Goal: Task Accomplishment & Management: Manage account settings

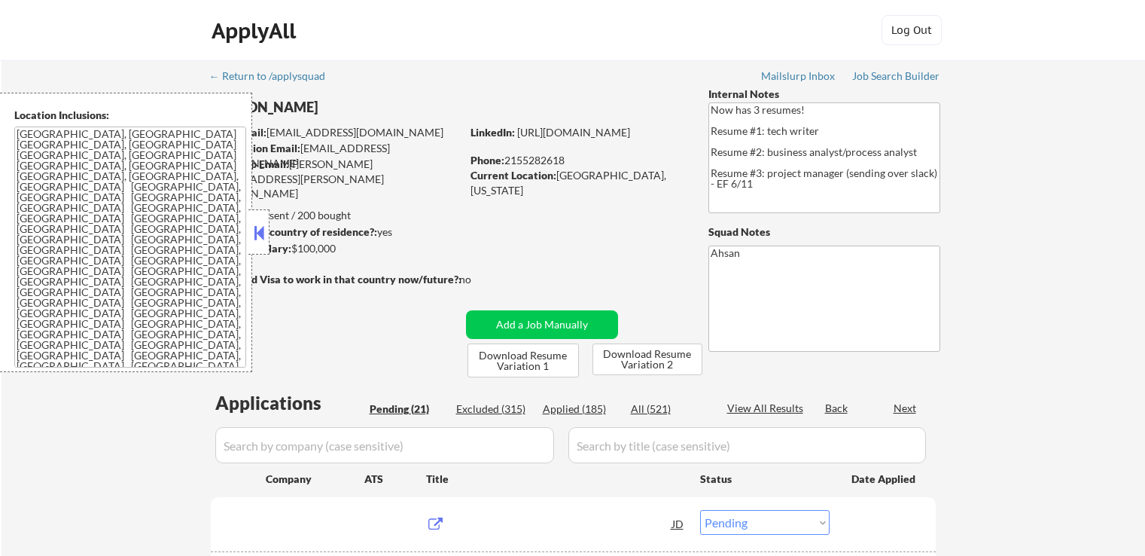
select select ""pending""
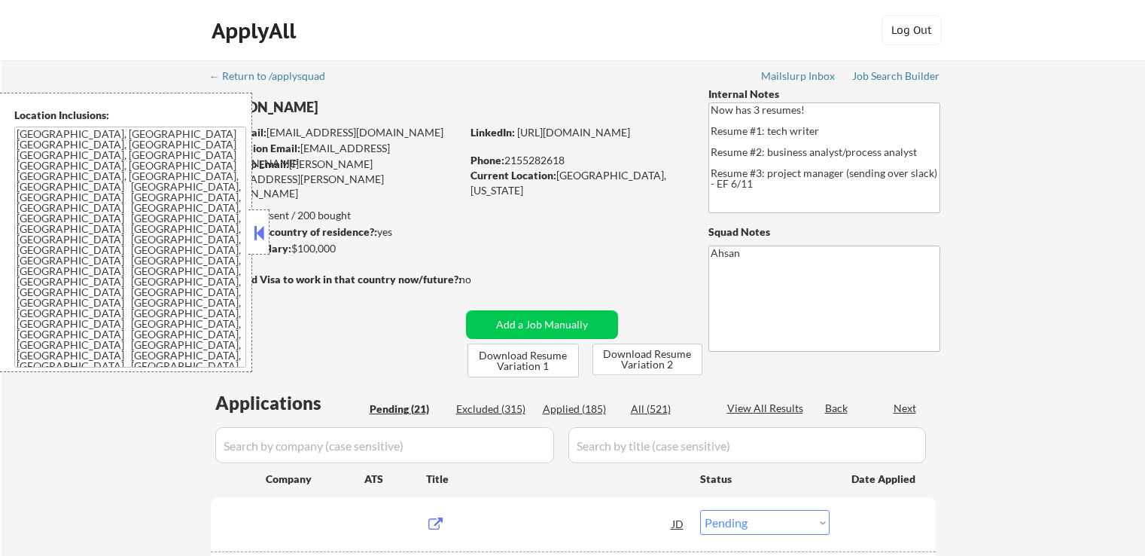
select select ""pending""
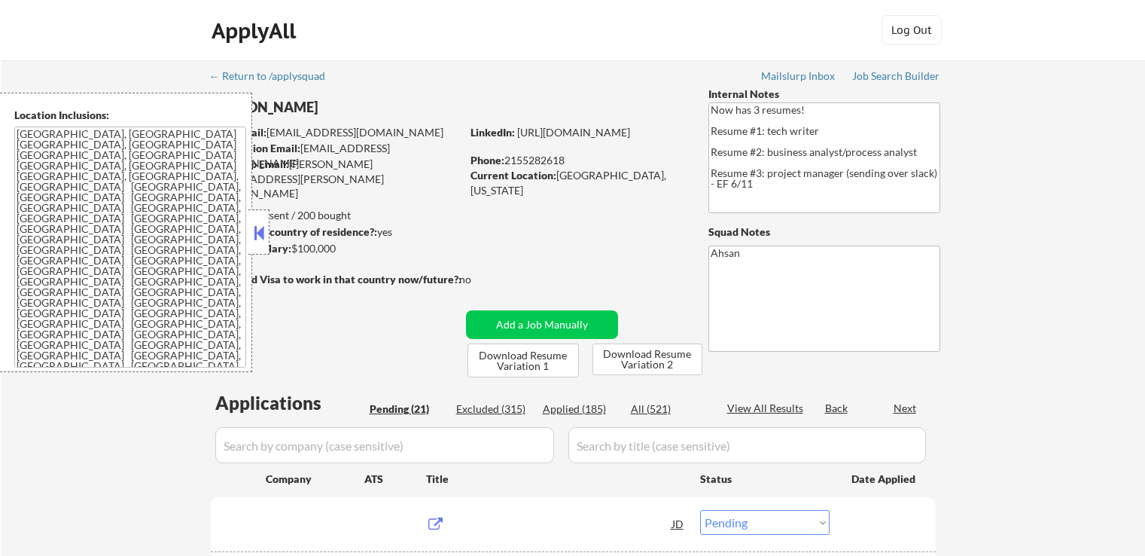
select select ""pending""
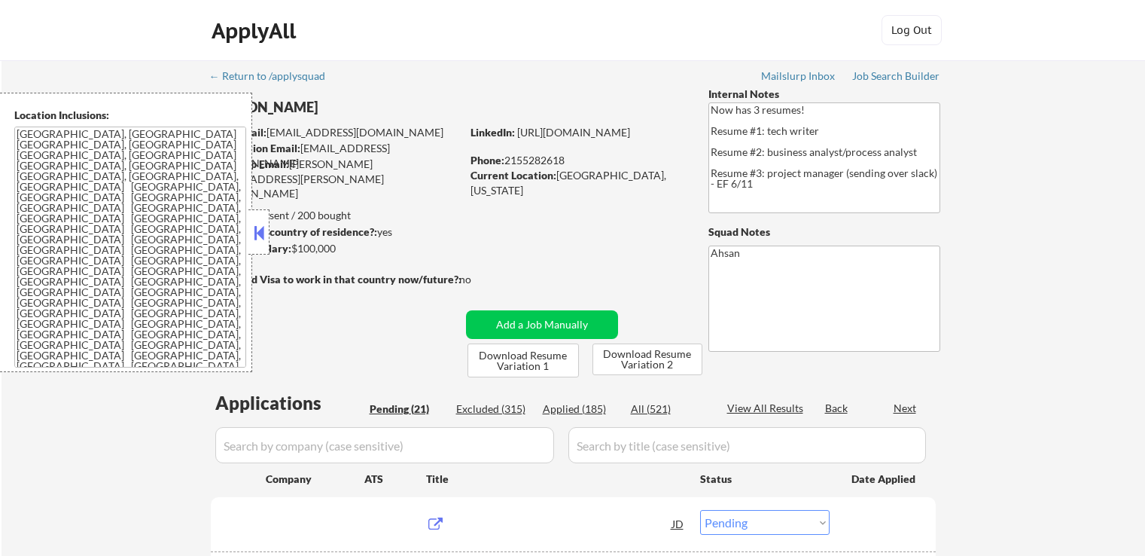
select select ""pending""
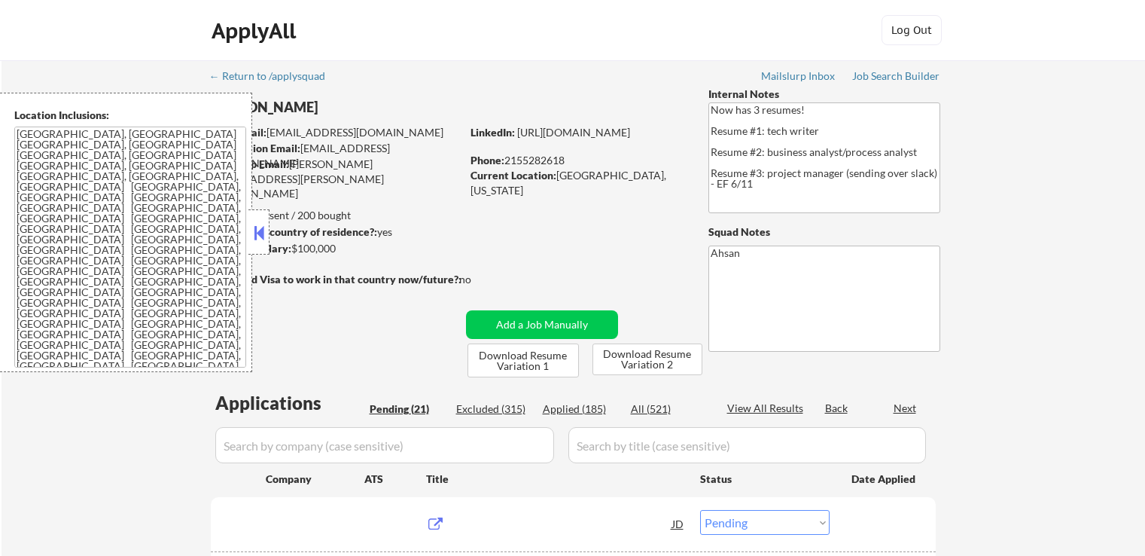
select select ""pending""
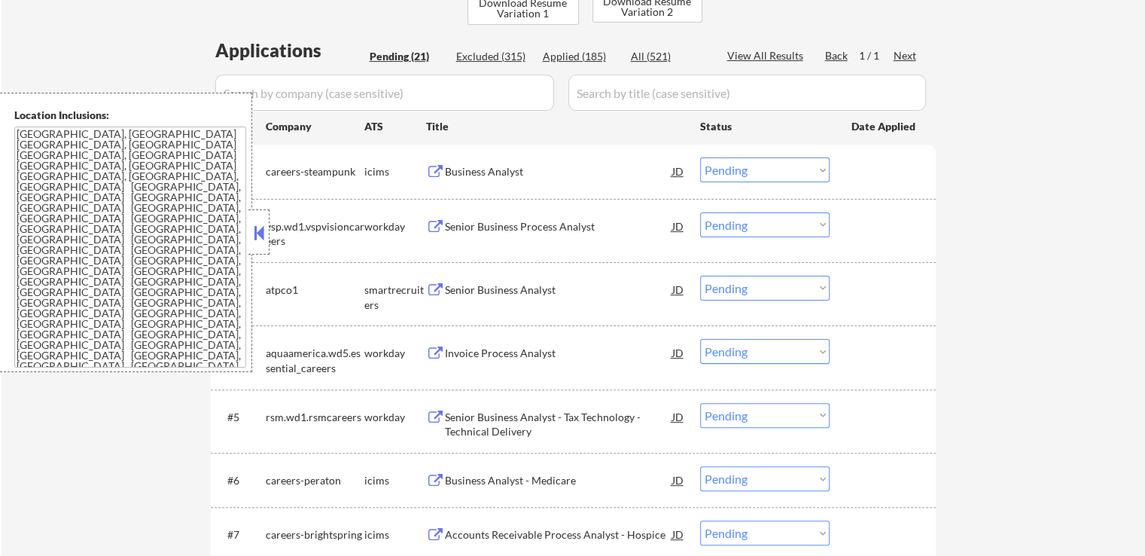
scroll to position [376, 0]
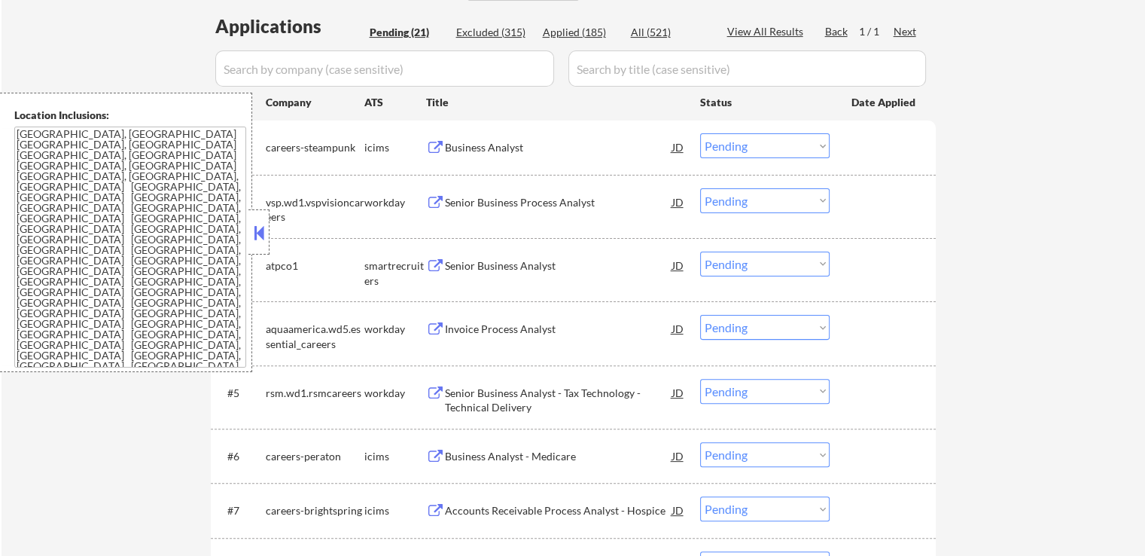
click at [500, 147] on div "Business Analyst" at bounding box center [558, 147] width 227 height 15
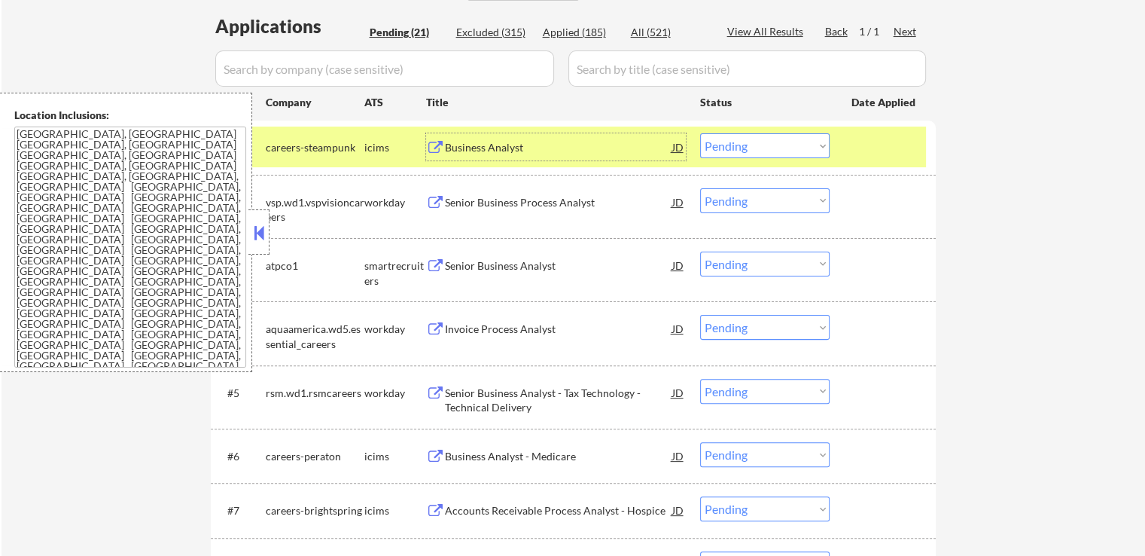
click at [570, 198] on div "Senior Business Process Analyst" at bounding box center [558, 202] width 227 height 15
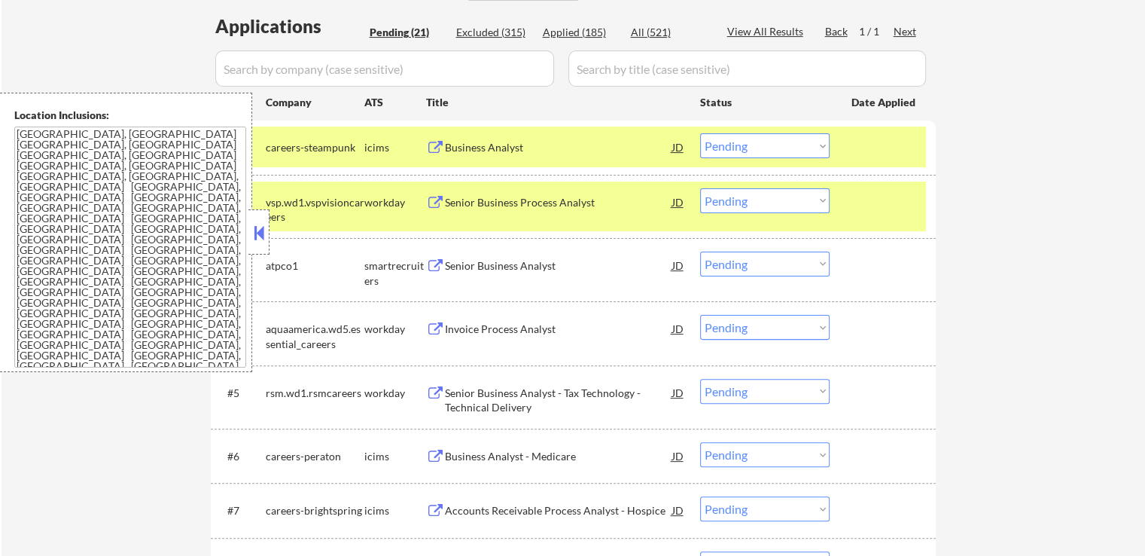
click at [753, 150] on select "Choose an option... Pending Applied Excluded (Questions) Excluded (Expired) Exc…" at bounding box center [764, 145] width 129 height 25
click at [700, 133] on select "Choose an option... Pending Applied Excluded (Questions) Excluded (Expired) Exc…" at bounding box center [764, 145] width 129 height 25
click at [547, 266] on div "Senior Business Analyst" at bounding box center [558, 265] width 227 height 15
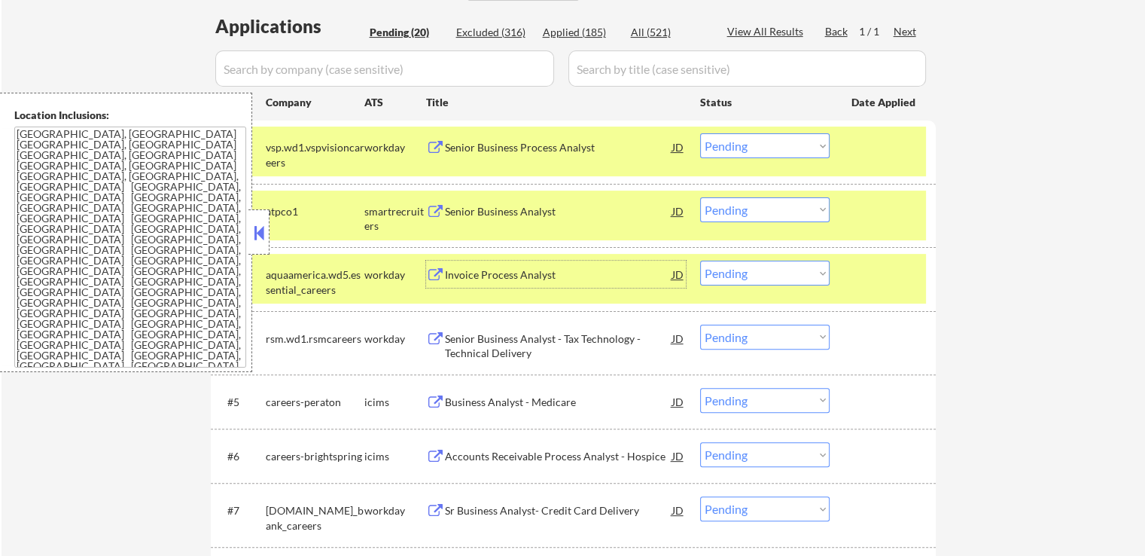
drag, startPoint x: 758, startPoint y: 145, endPoint x: 747, endPoint y: 155, distance: 15.4
click at [754, 148] on select "Choose an option... Pending Applied Excluded (Questions) Excluded (Expired) Exc…" at bounding box center [764, 145] width 129 height 25
click at [700, 133] on select "Choose an option... Pending Applied Excluded (Questions) Excluded (Expired) Exc…" at bounding box center [764, 145] width 129 height 25
select select ""pending""
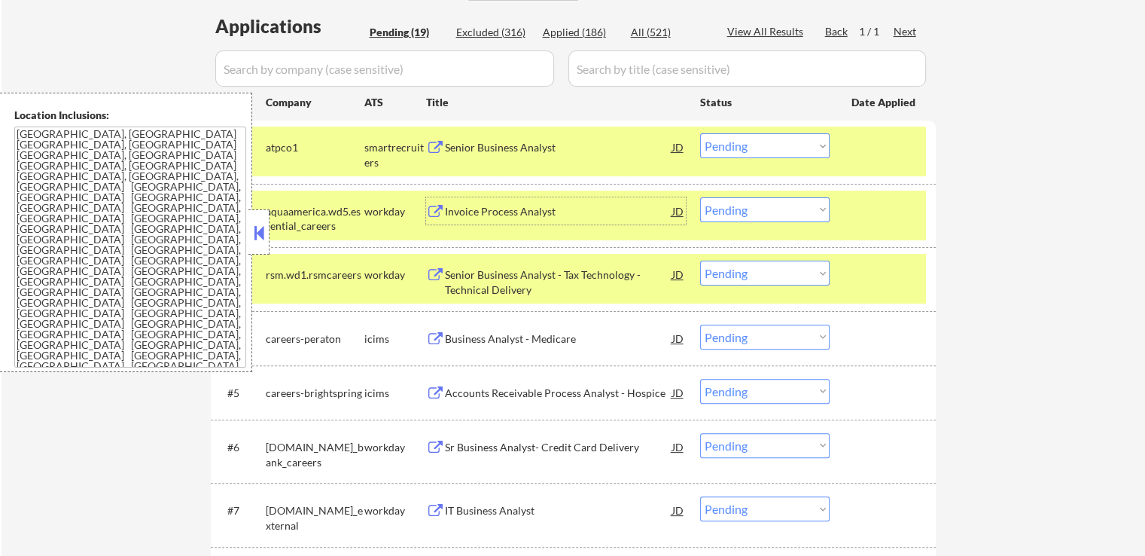
click at [542, 209] on div "Invoice Process Analyst" at bounding box center [558, 211] width 227 height 15
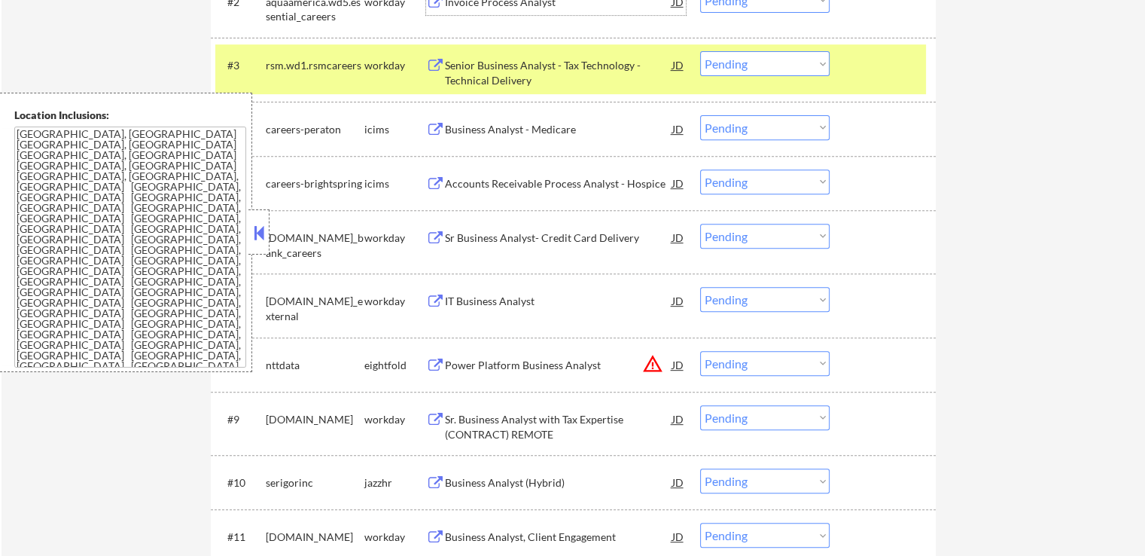
scroll to position [678, 0]
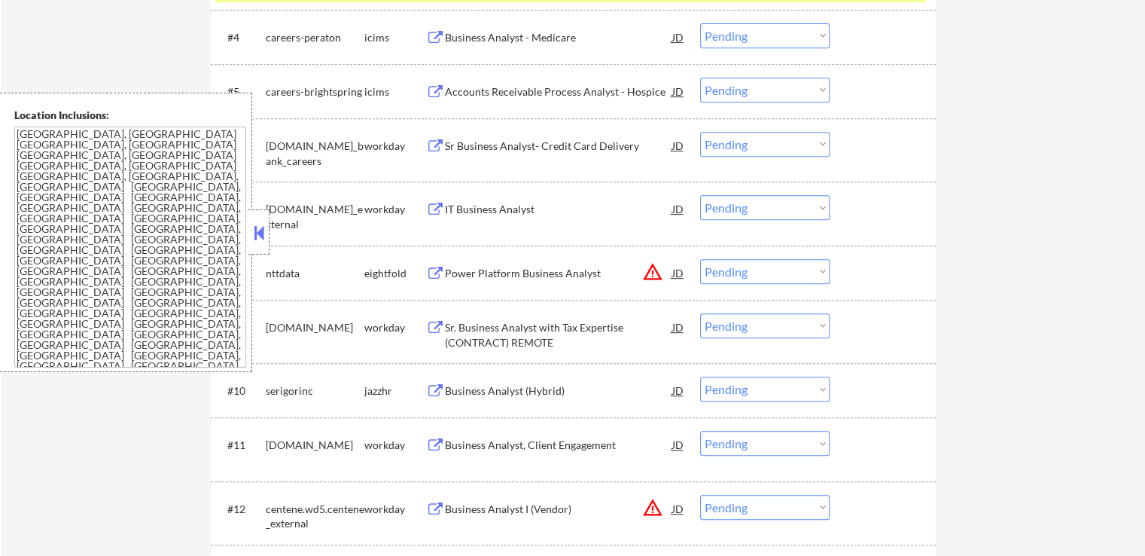
click at [735, 263] on select "Choose an option... Pending Applied Excluded (Questions) Excluded (Expired) Exc…" at bounding box center [764, 271] width 129 height 25
select select ""excluded__location_""
click at [700, 259] on select "Choose an option... Pending Applied Excluded (Questions) Excluded (Expired) Exc…" at bounding box center [764, 271] width 129 height 25
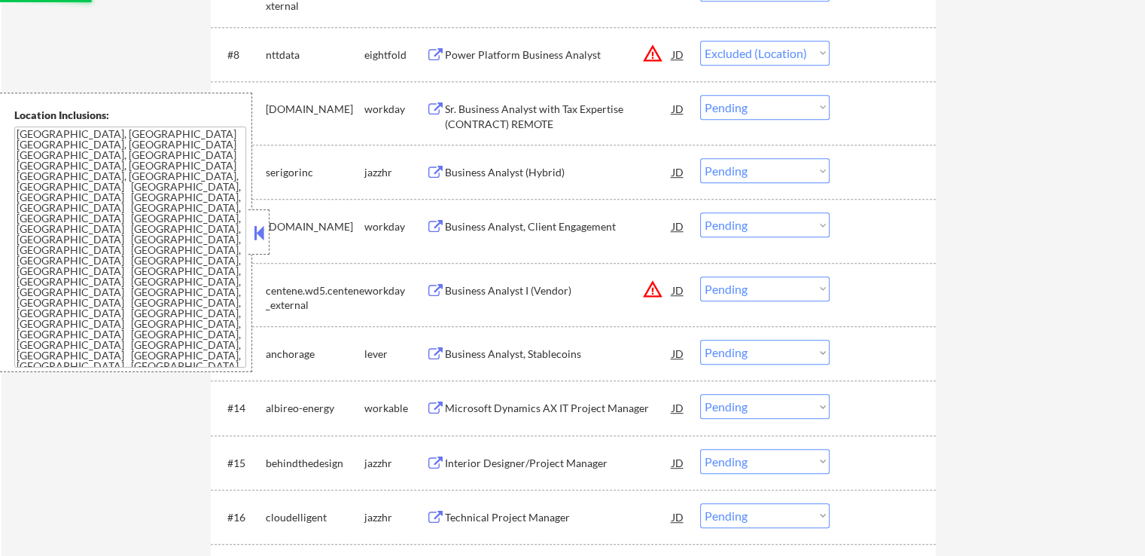
scroll to position [903, 0]
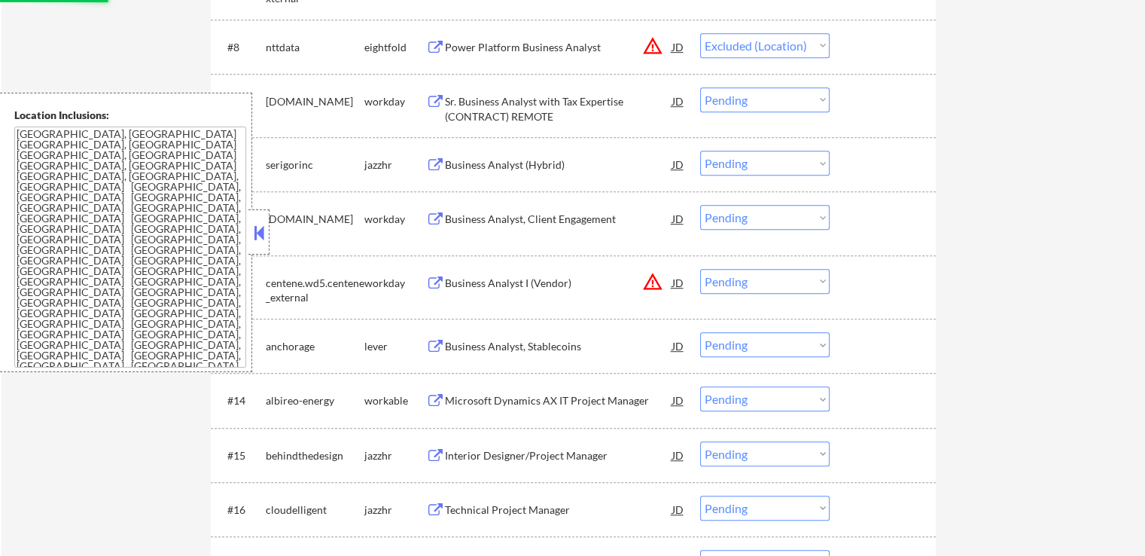
click at [745, 286] on select "Choose an option... Pending Applied Excluded (Questions) Excluded (Expired) Exc…" at bounding box center [764, 281] width 129 height 25
select select ""excluded__location_""
click at [700, 269] on select "Choose an option... Pending Applied Excluded (Questions) Excluded (Expired) Exc…" at bounding box center [764, 281] width 129 height 25
select select ""pending""
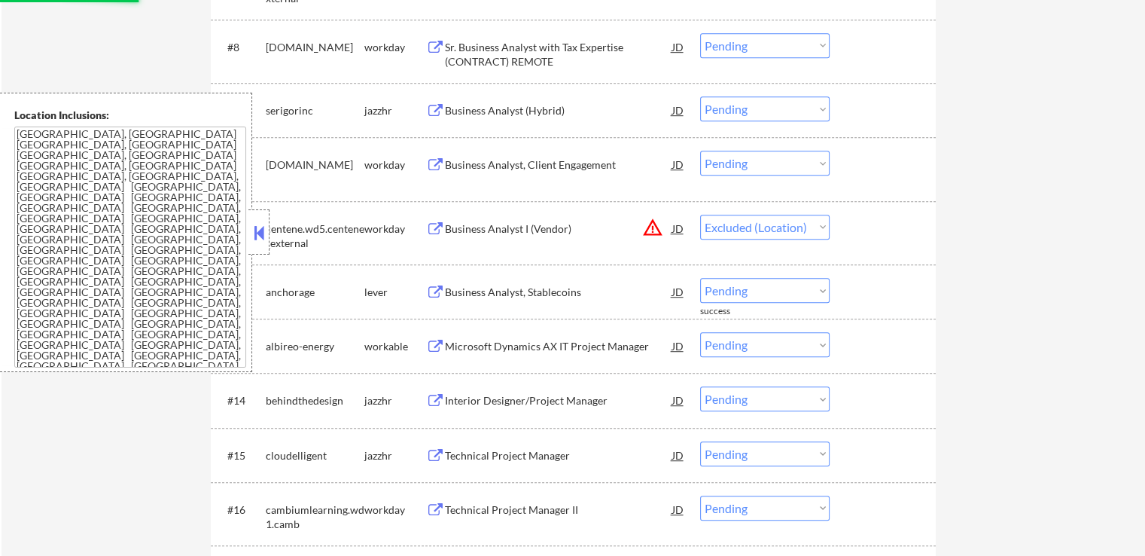
select select ""pending""
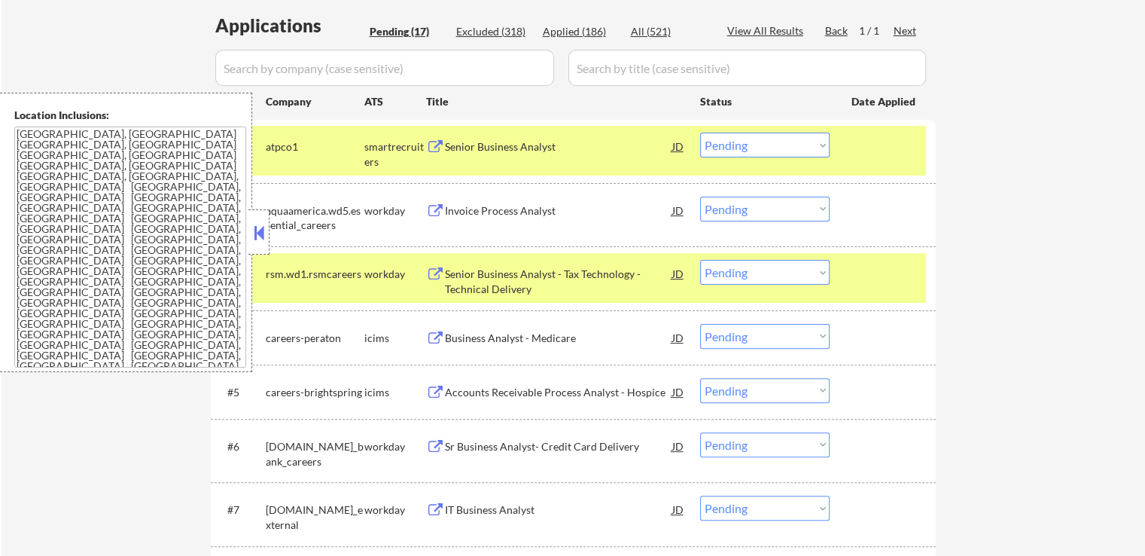
scroll to position [376, 0]
drag, startPoint x: 551, startPoint y: 209, endPoint x: 894, endPoint y: 206, distance: 343.3
click at [888, 209] on div "#2 aquaamerica.wd5.essential_careers workday Invoice Process Analyst JD Choose …" at bounding box center [570, 215] width 711 height 36
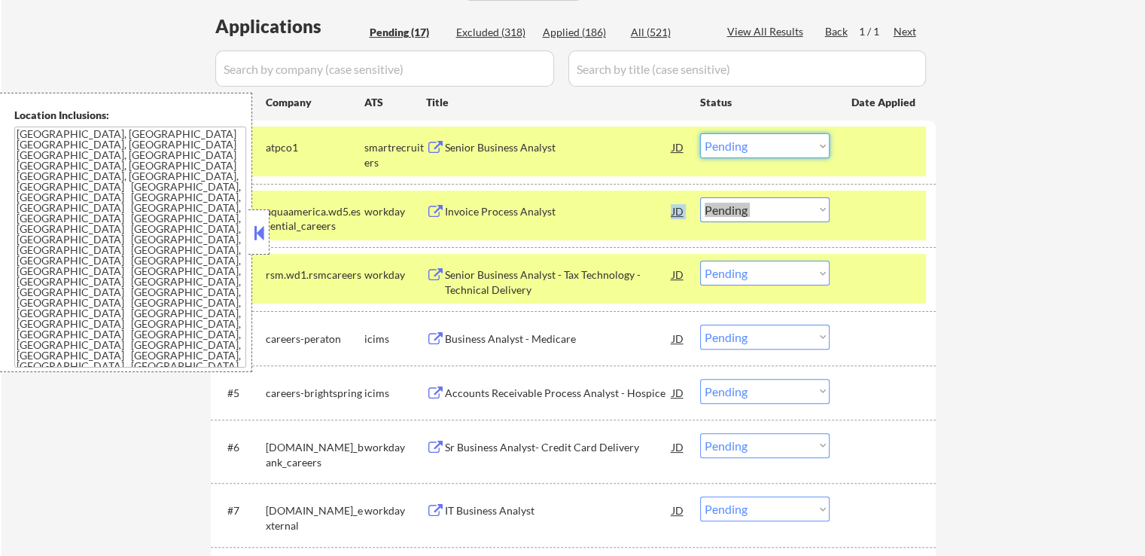
drag, startPoint x: 786, startPoint y: 143, endPoint x: 774, endPoint y: 157, distance: 18.1
click at [785, 144] on select "Choose an option... Pending Applied Excluded (Questions) Excluded (Expired) Exc…" at bounding box center [764, 145] width 129 height 25
click at [700, 133] on select "Choose an option... Pending Applied Excluded (Questions) Excluded (Expired) Exc…" at bounding box center [764, 145] width 129 height 25
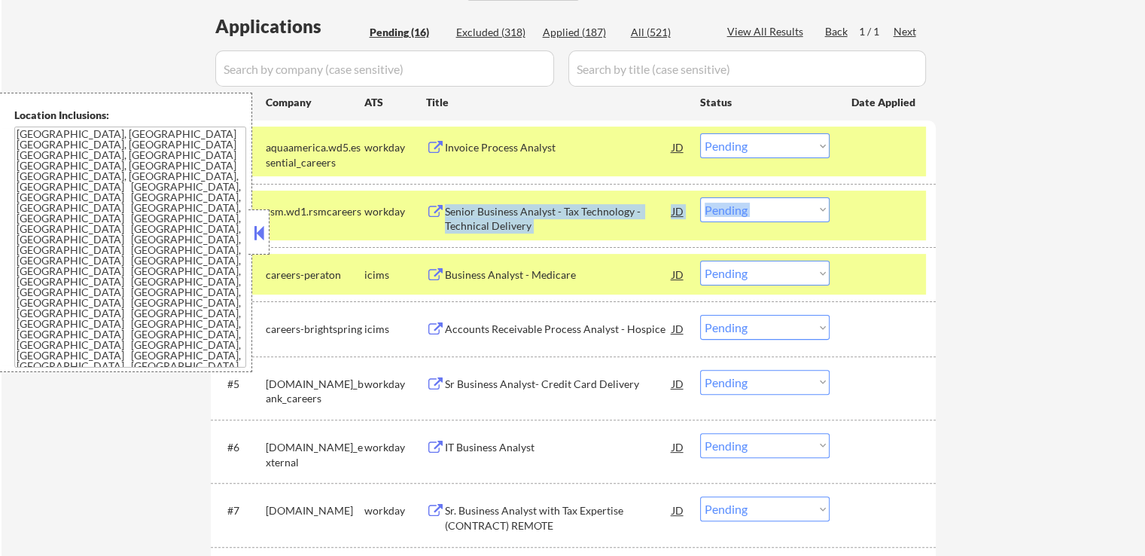
click at [759, 151] on select "Choose an option... Pending Applied Excluded (Questions) Excluded (Expired) Exc…" at bounding box center [764, 145] width 129 height 25
click at [700, 133] on select "Choose an option... Pending Applied Excluded (Questions) Excluded (Expired) Exc…" at bounding box center [764, 145] width 129 height 25
click at [1089, 228] on div "← Return to /applysquad Mailslurp Inbox Job Search Builder [PERSON_NAME] User E…" at bounding box center [573, 403] width 1143 height 1438
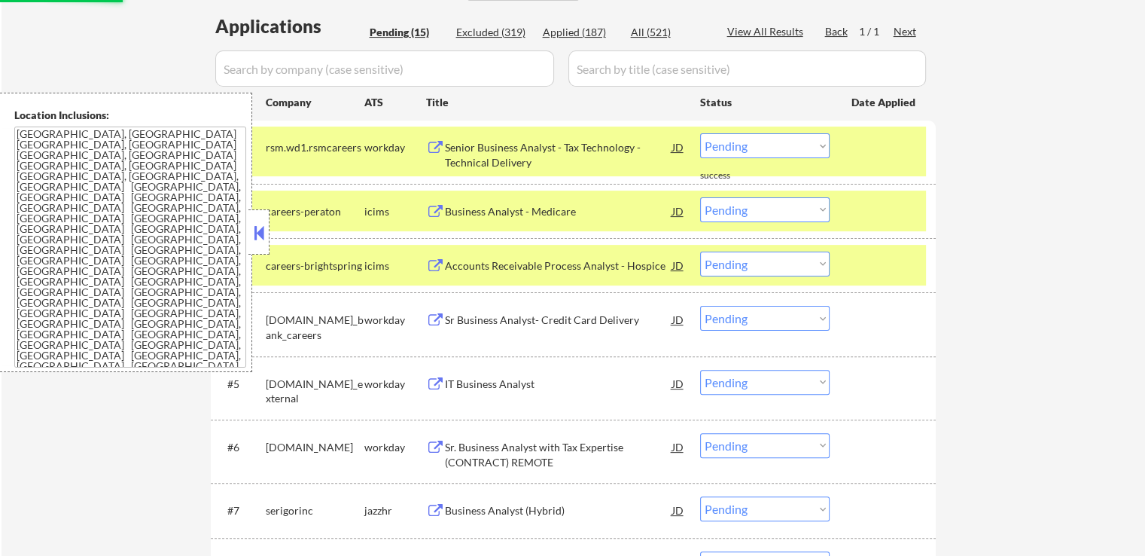
click at [586, 148] on div "Senior Business Analyst - Tax Technology - Technical Delivery" at bounding box center [558, 154] width 227 height 29
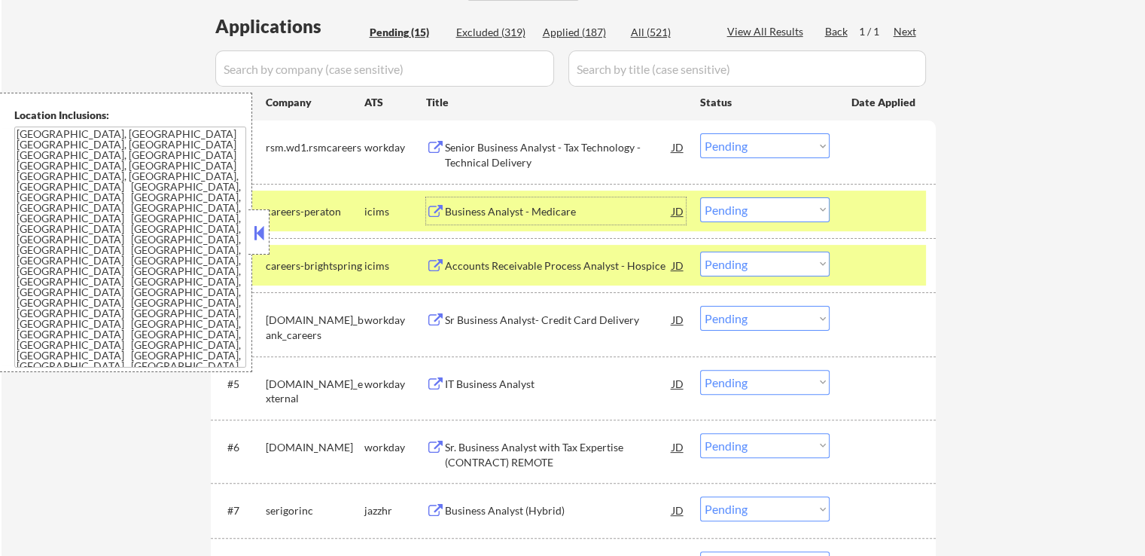
click at [562, 212] on div "Business Analyst - Medicare" at bounding box center [558, 211] width 227 height 15
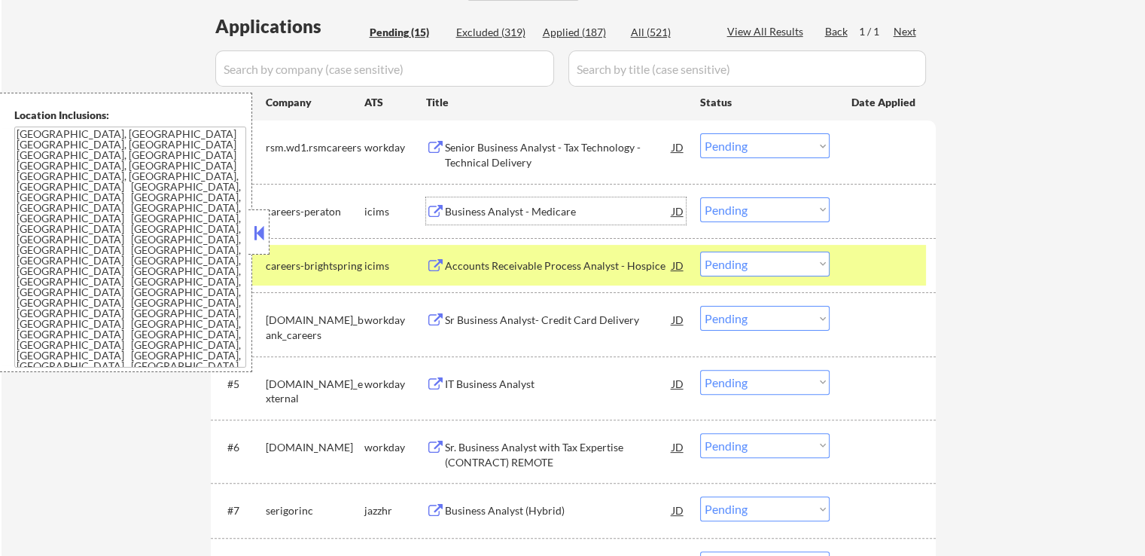
click at [748, 151] on select "Choose an option... Pending Applied Excluded (Questions) Excluded (Expired) Exc…" at bounding box center [764, 145] width 129 height 25
click at [700, 133] on select "Choose an option... Pending Applied Excluded (Questions) Excluded (Expired) Exc…" at bounding box center [764, 145] width 129 height 25
click at [644, 262] on div "Accounts Receivable Process Analyst - Hospice" at bounding box center [558, 265] width 227 height 15
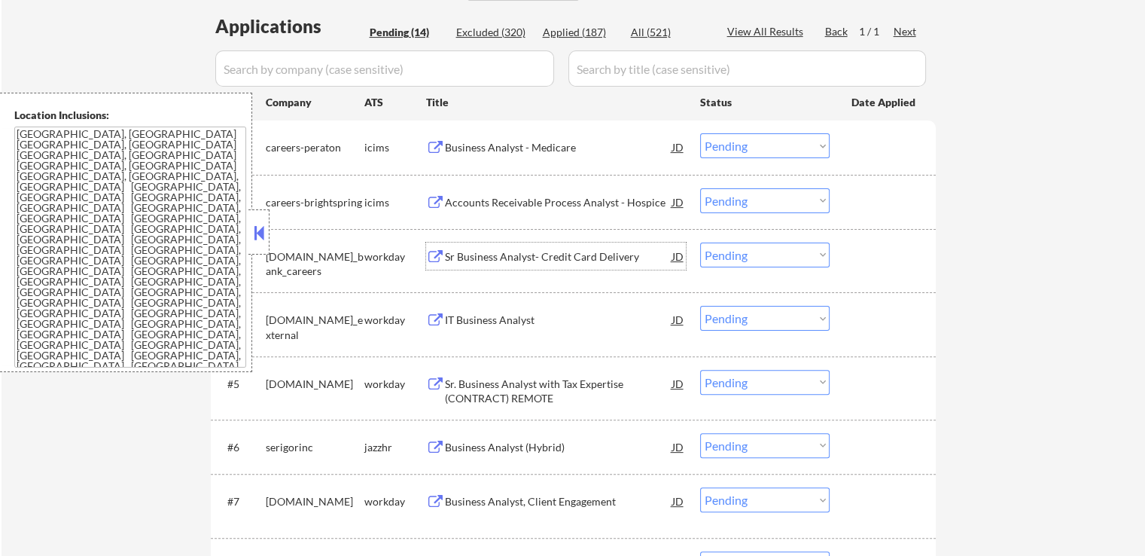
click at [775, 145] on select "Choose an option... Pending Applied Excluded (Questions) Excluded (Expired) Exc…" at bounding box center [764, 145] width 129 height 25
click at [700, 133] on select "Choose an option... Pending Applied Excluded (Questions) Excluded (Expired) Exc…" at bounding box center [764, 145] width 129 height 25
click at [628, 257] on div "Sr Business Analyst- Credit Card Delivery" at bounding box center [558, 256] width 227 height 15
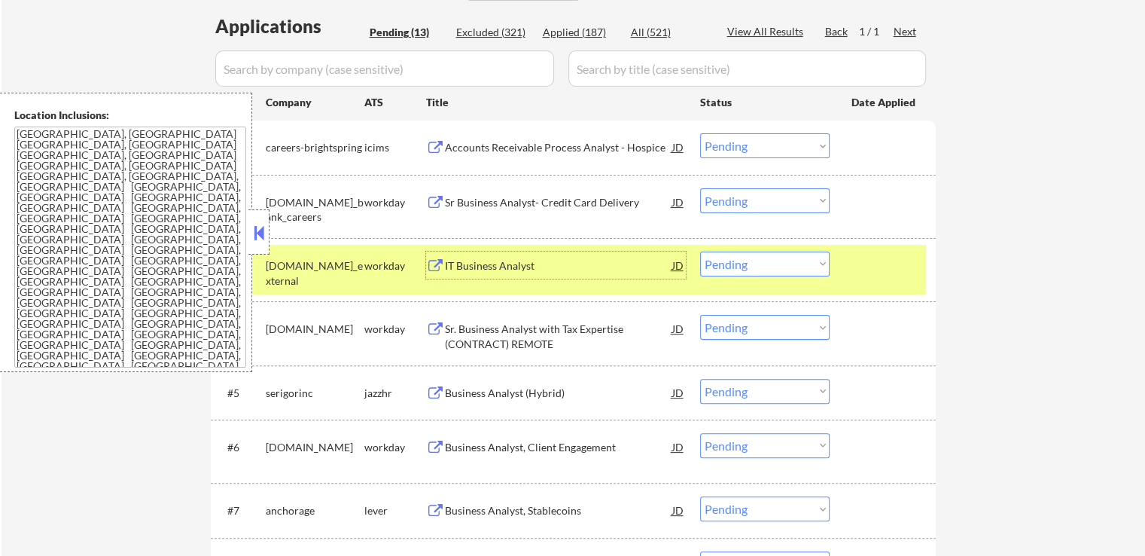
click at [755, 145] on select "Choose an option... Pending Applied Excluded (Questions) Excluded (Expired) Exc…" at bounding box center [764, 145] width 129 height 25
click at [700, 133] on select "Choose an option... Pending Applied Excluded (Questions) Excluded (Expired) Exc…" at bounding box center [764, 145] width 129 height 25
click at [559, 263] on div "IT Business Analyst" at bounding box center [558, 265] width 227 height 15
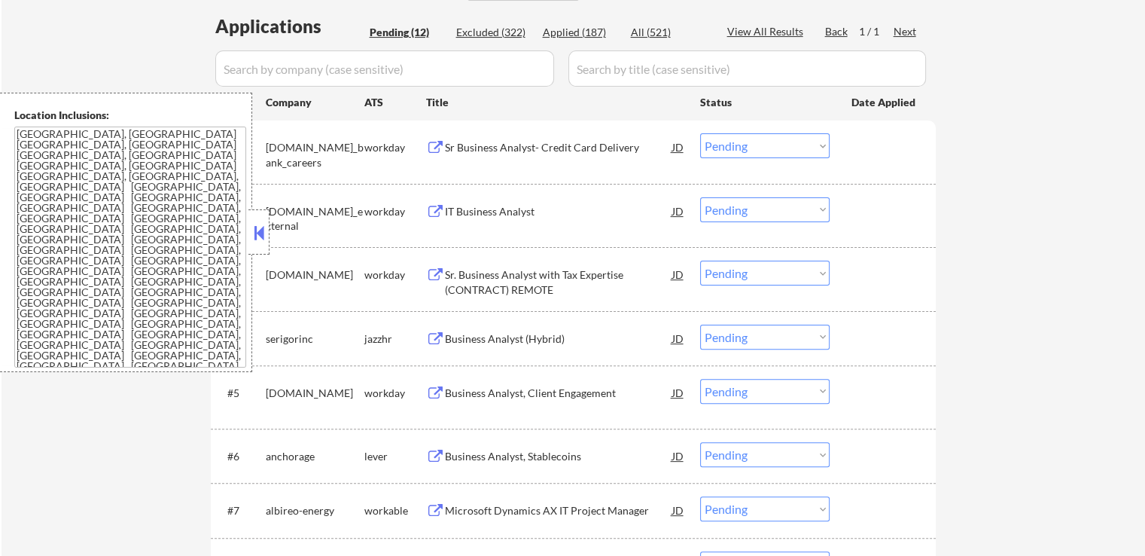
drag, startPoint x: 747, startPoint y: 146, endPoint x: 748, endPoint y: 157, distance: 11.3
click at [747, 154] on select "Choose an option... Pending Applied Excluded (Questions) Excluded (Expired) Exc…" at bounding box center [764, 145] width 129 height 25
select select ""excluded""
click at [700, 133] on select "Choose an option... Pending Applied Excluded (Questions) Excluded (Expired) Exc…" at bounding box center [764, 145] width 129 height 25
click at [769, 210] on select "Choose an option... Pending Applied Excluded (Questions) Excluded (Expired) Exc…" at bounding box center [764, 209] width 129 height 25
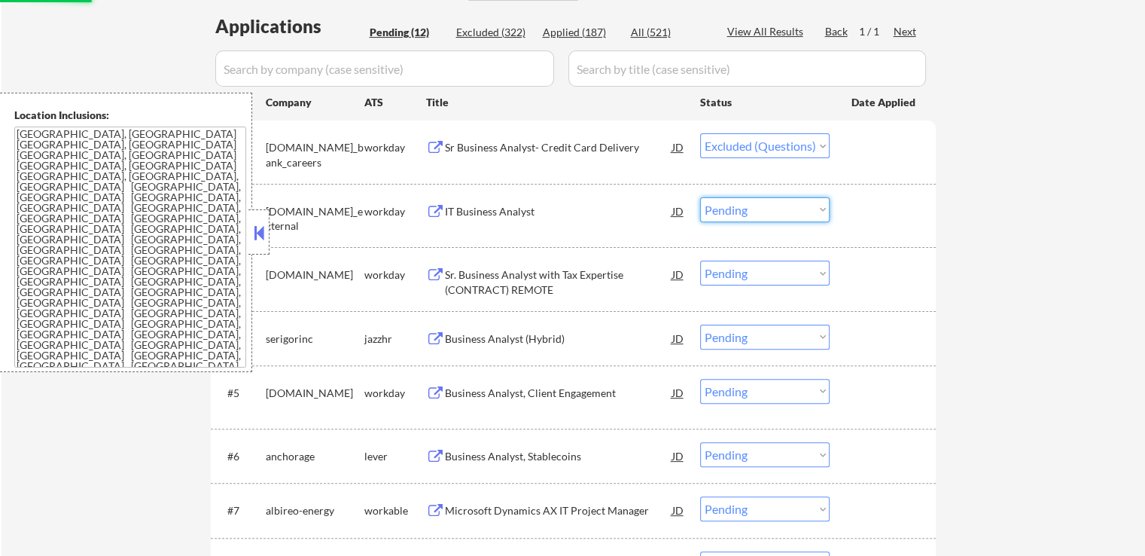
select select ""excluded__expired_""
click at [700, 197] on select "Choose an option... Pending Applied Excluded (Questions) Excluded (Expired) Exc…" at bounding box center [764, 209] width 129 height 25
select select ""pending""
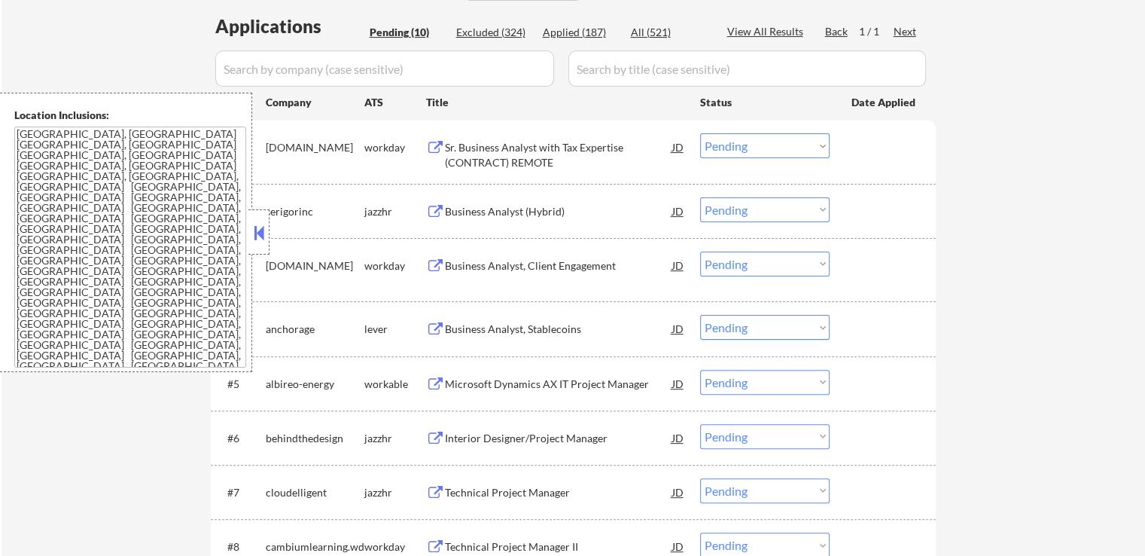
click at [535, 152] on div "Sr. Business Analyst with Tax Expertise (CONTRACT) REMOTE" at bounding box center [558, 154] width 227 height 29
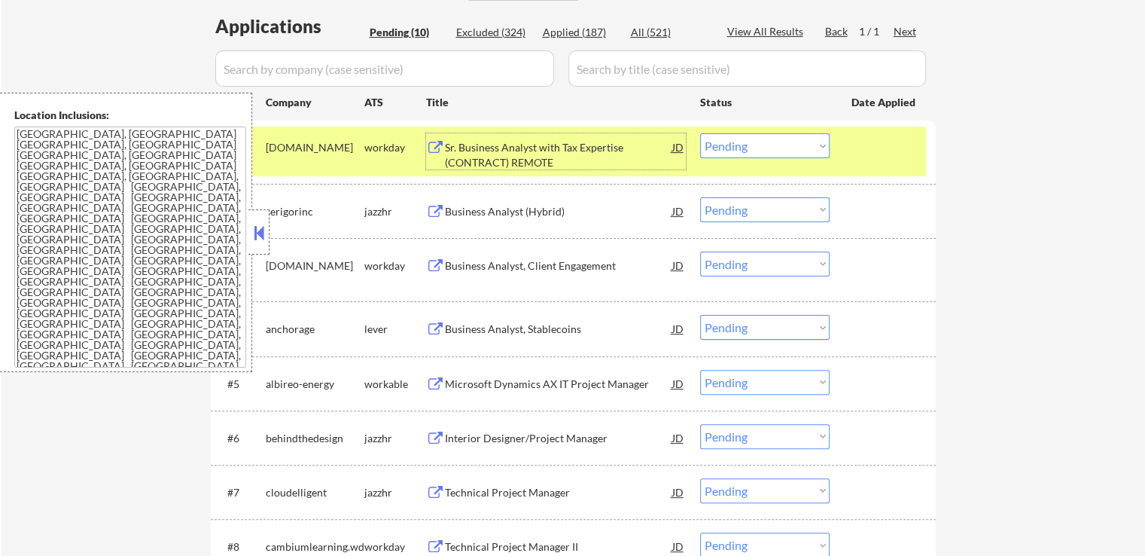
click at [576, 212] on div "Business Analyst (Hybrid)" at bounding box center [558, 211] width 227 height 15
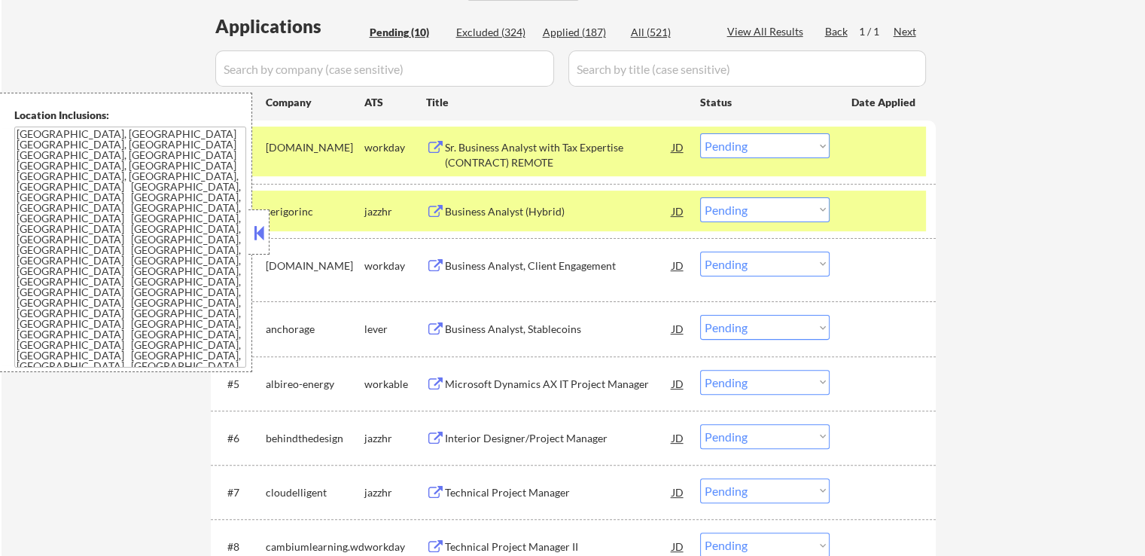
click at [755, 145] on select "Choose an option... Pending Applied Excluded (Questions) Excluded (Expired) Exc…" at bounding box center [764, 145] width 129 height 25
click at [700, 133] on select "Choose an option... Pending Applied Excluded (Questions) Excluded (Expired) Exc…" at bounding box center [764, 145] width 129 height 25
click at [617, 254] on div "Business Analyst, Client Engagement" at bounding box center [558, 264] width 227 height 27
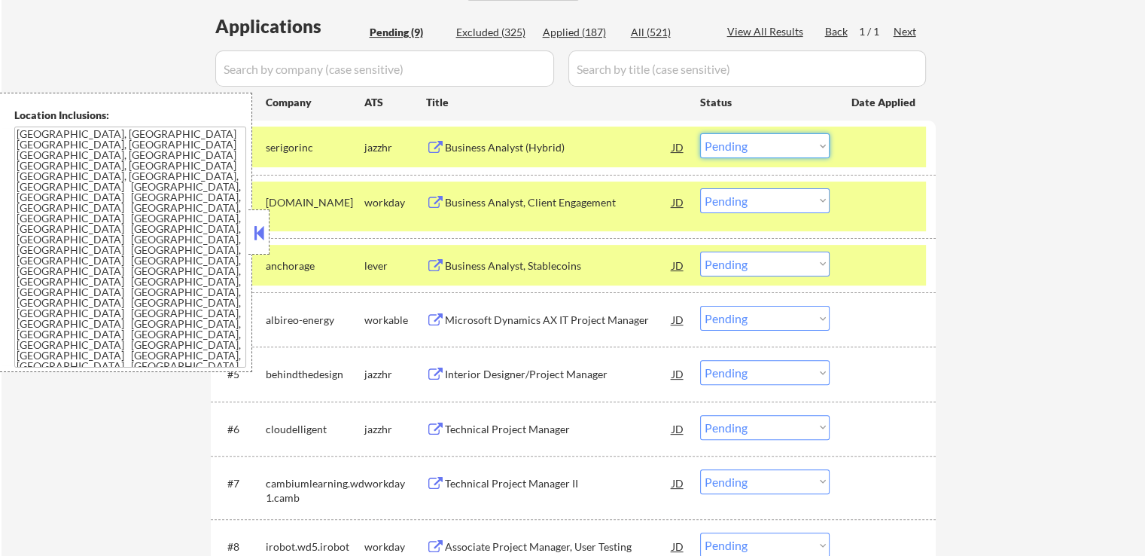
click at [762, 142] on select "Choose an option... Pending Applied Excluded (Questions) Excluded (Expired) Exc…" at bounding box center [764, 145] width 129 height 25
click at [700, 133] on select "Choose an option... Pending Applied Excluded (Questions) Excluded (Expired) Exc…" at bounding box center [764, 145] width 129 height 25
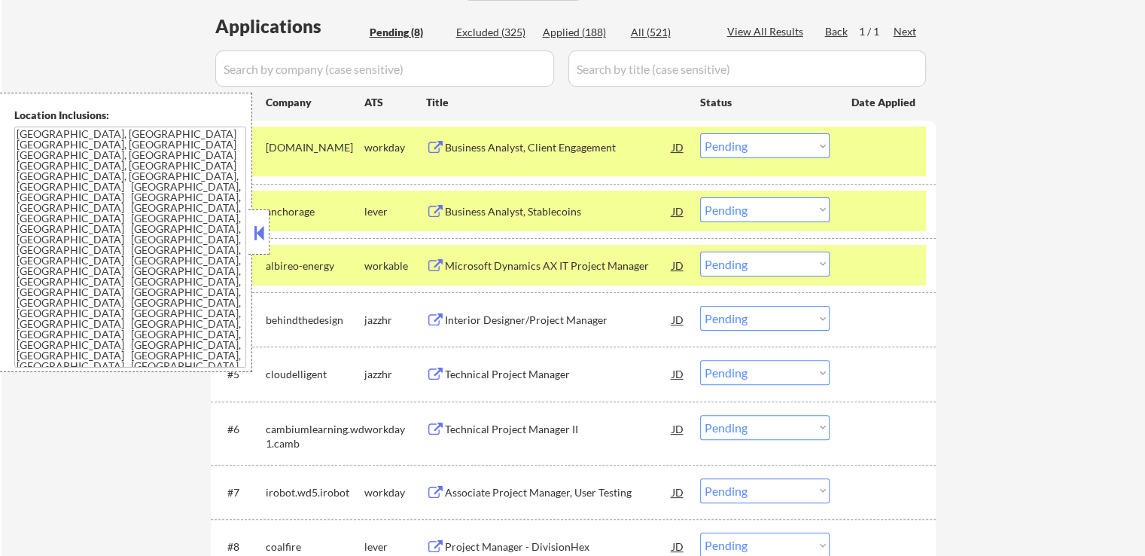
click at [598, 216] on div "Business Analyst, Stablecoins" at bounding box center [558, 211] width 227 height 15
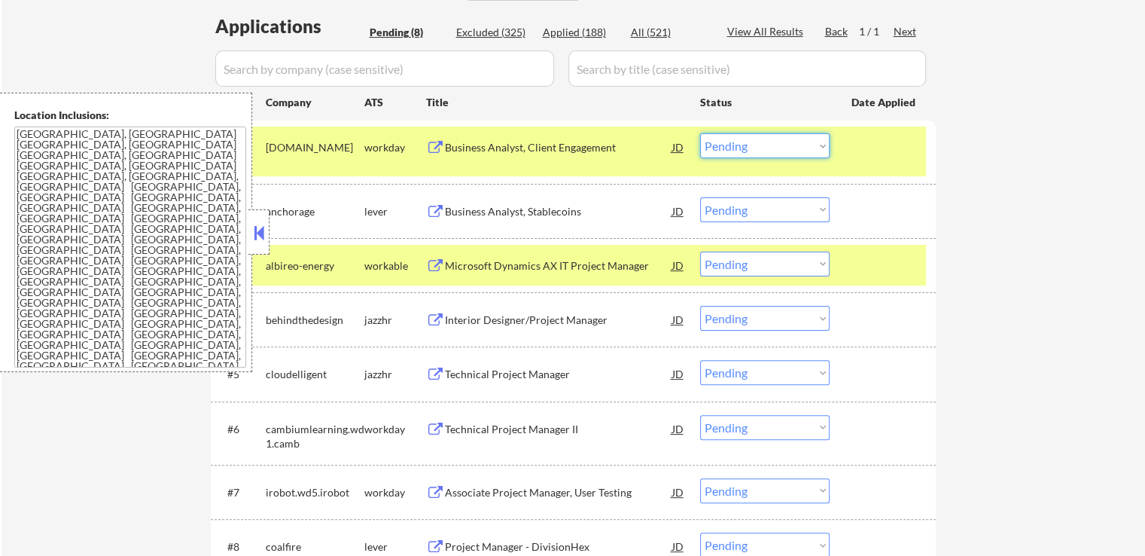
drag, startPoint x: 748, startPoint y: 147, endPoint x: 741, endPoint y: 157, distance: 12.5
click at [748, 147] on select "Choose an option... Pending Applied Excluded (Questions) Excluded (Expired) Exc…" at bounding box center [764, 145] width 129 height 25
click at [700, 133] on select "Choose an option... Pending Applied Excluded (Questions) Excluded (Expired) Exc…" at bounding box center [764, 145] width 129 height 25
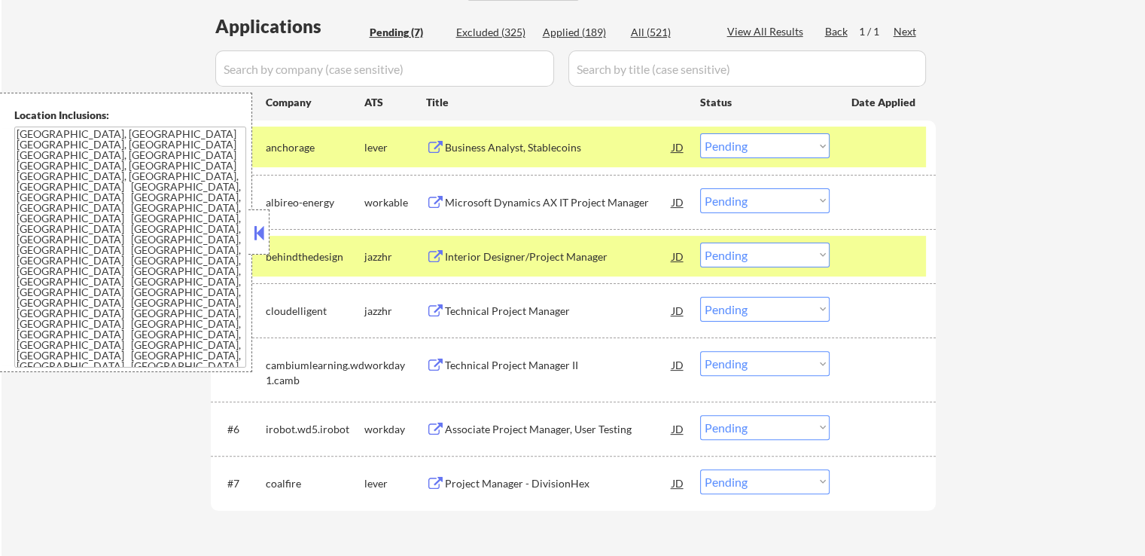
click at [596, 206] on div "Microsoft Dynamics AX IT Project Manager" at bounding box center [558, 202] width 227 height 15
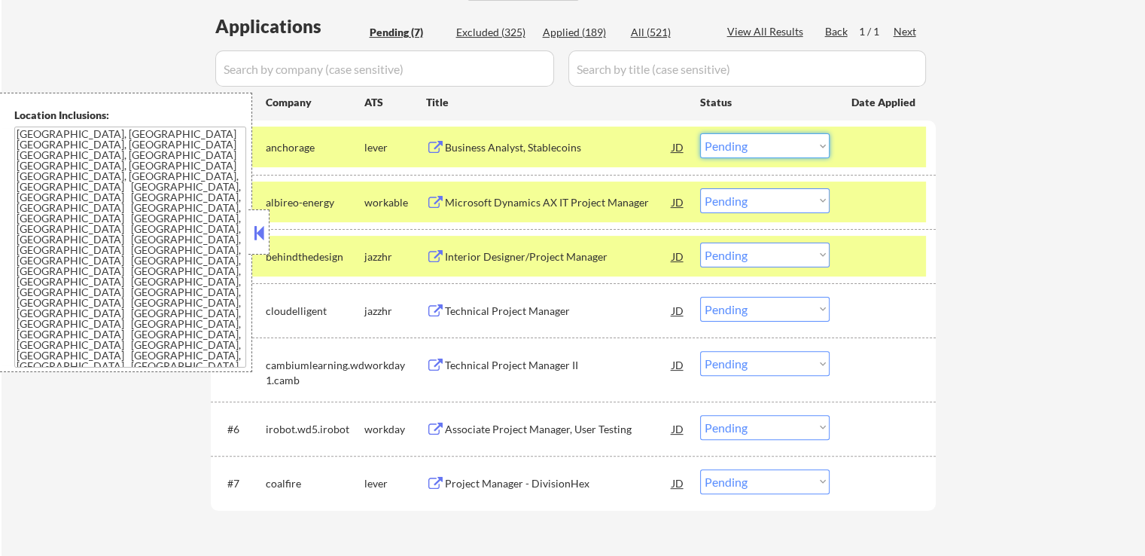
drag, startPoint x: 781, startPoint y: 138, endPoint x: 781, endPoint y: 153, distance: 15.1
click at [781, 140] on select "Choose an option... Pending Applied Excluded (Questions) Excluded (Expired) Exc…" at bounding box center [764, 145] width 129 height 25
click at [700, 133] on select "Choose an option... Pending Applied Excluded (Questions) Excluded (Expired) Exc…" at bounding box center [764, 145] width 129 height 25
click at [589, 253] on div "Interior Designer/Project Manager" at bounding box center [558, 256] width 227 height 15
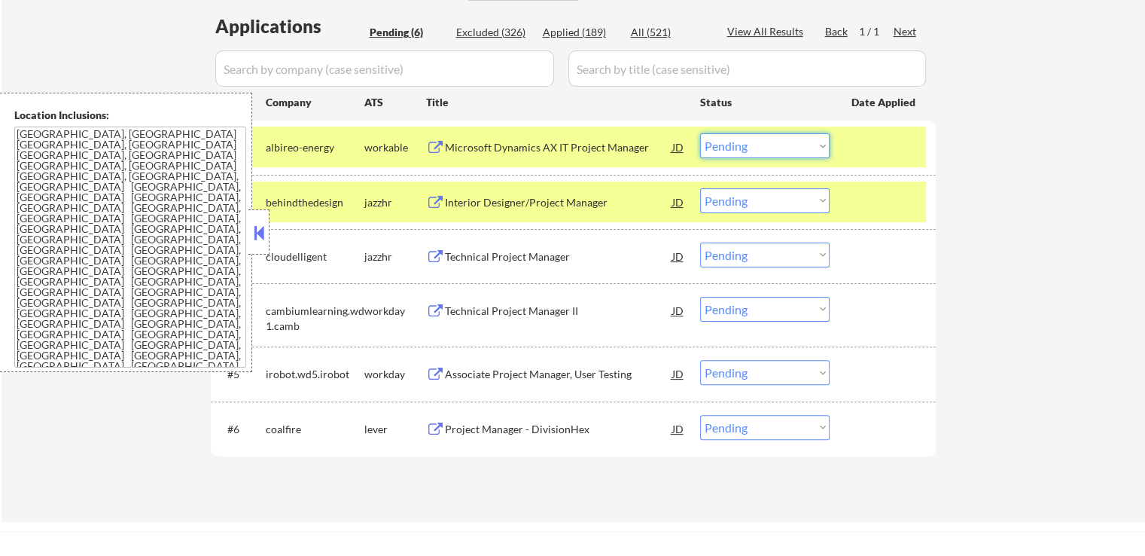
drag, startPoint x: 735, startPoint y: 142, endPoint x: 735, endPoint y: 155, distance: 13.6
click at [735, 142] on select "Choose an option... Pending Applied Excluded (Questions) Excluded (Expired) Exc…" at bounding box center [764, 145] width 129 height 25
click at [700, 133] on select "Choose an option... Pending Applied Excluded (Questions) Excluded (Expired) Exc…" at bounding box center [764, 145] width 129 height 25
click at [543, 257] on div "Technical Project Manager" at bounding box center [558, 256] width 227 height 15
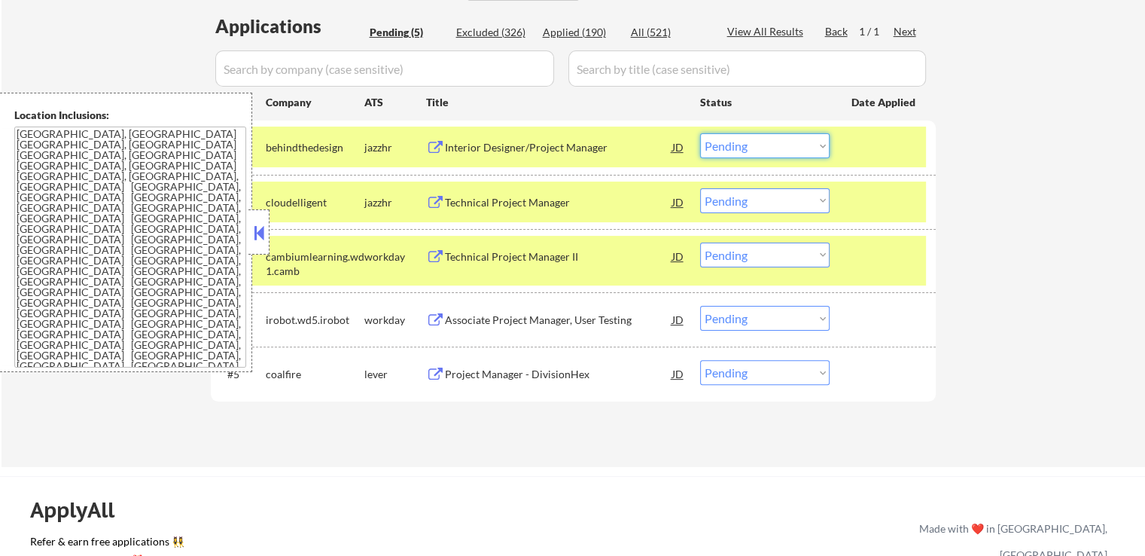
drag, startPoint x: 758, startPoint y: 144, endPoint x: 759, endPoint y: 157, distance: 13.6
click at [757, 144] on select "Choose an option... Pending Applied Excluded (Questions) Excluded (Expired) Exc…" at bounding box center [764, 145] width 129 height 25
click at [700, 133] on select "Choose an option... Pending Applied Excluded (Questions) Excluded (Expired) Exc…" at bounding box center [764, 145] width 129 height 25
click at [562, 245] on div "Technical Project Manager II" at bounding box center [558, 255] width 227 height 27
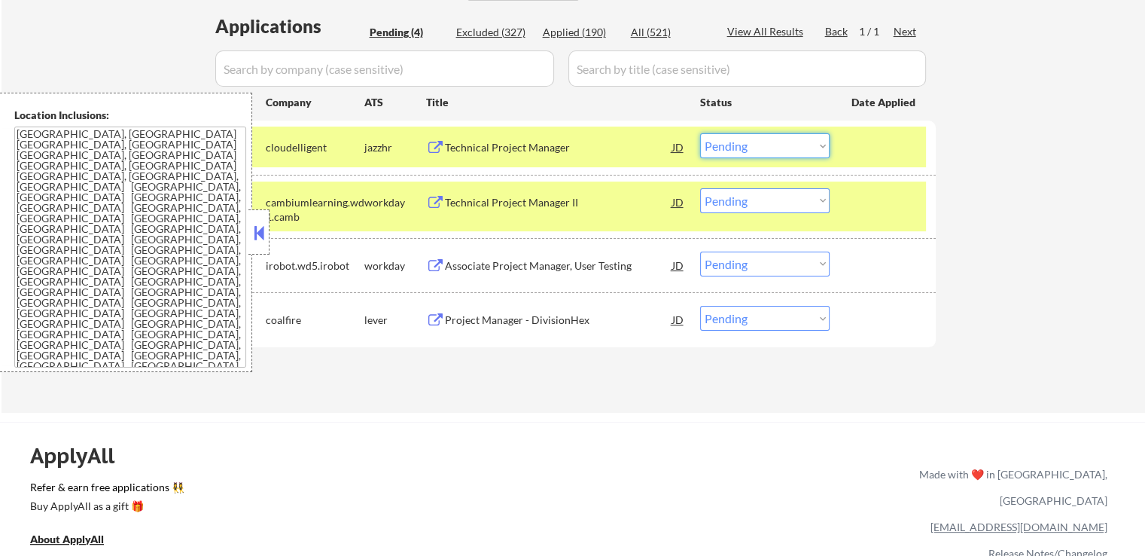
click at [747, 148] on select "Choose an option... Pending Applied Excluded (Questions) Excluded (Expired) Exc…" at bounding box center [764, 145] width 129 height 25
click at [700, 133] on select "Choose an option... Pending Applied Excluded (Questions) Excluded (Expired) Exc…" at bounding box center [764, 145] width 129 height 25
click at [636, 252] on div "Associate Project Manager, User Testing" at bounding box center [558, 264] width 227 height 27
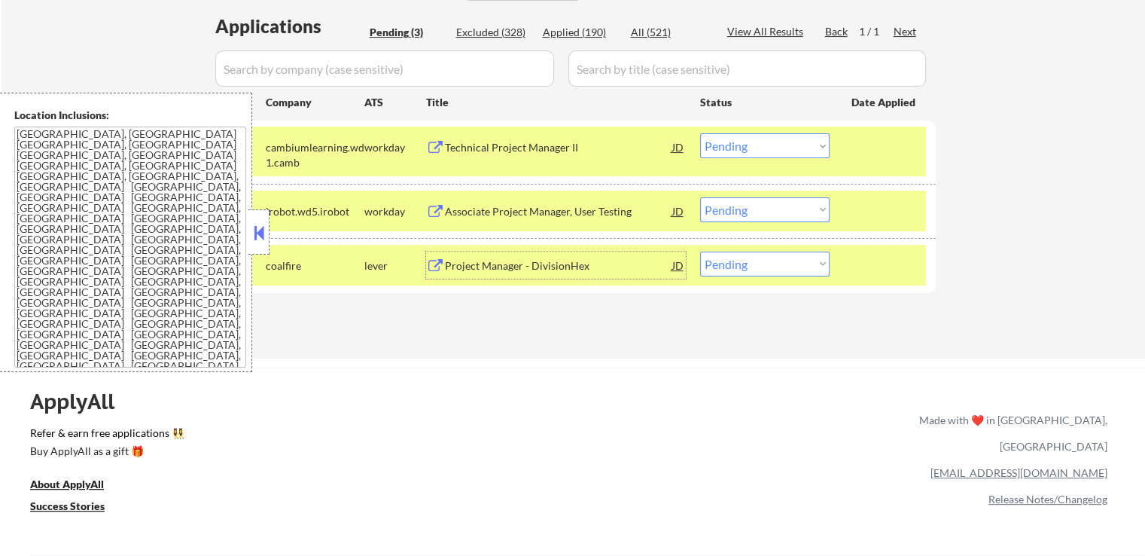
drag, startPoint x: 744, startPoint y: 143, endPoint x: 742, endPoint y: 156, distance: 12.9
click at [743, 147] on select "Choose an option... Pending Applied Excluded (Questions) Excluded (Expired) Exc…" at bounding box center [764, 145] width 129 height 25
click at [700, 133] on select "Choose an option... Pending Applied Excluded (Questions) Excluded (Expired) Exc…" at bounding box center [764, 145] width 129 height 25
click at [567, 271] on div "Project Manager - DivisionHex" at bounding box center [558, 265] width 227 height 15
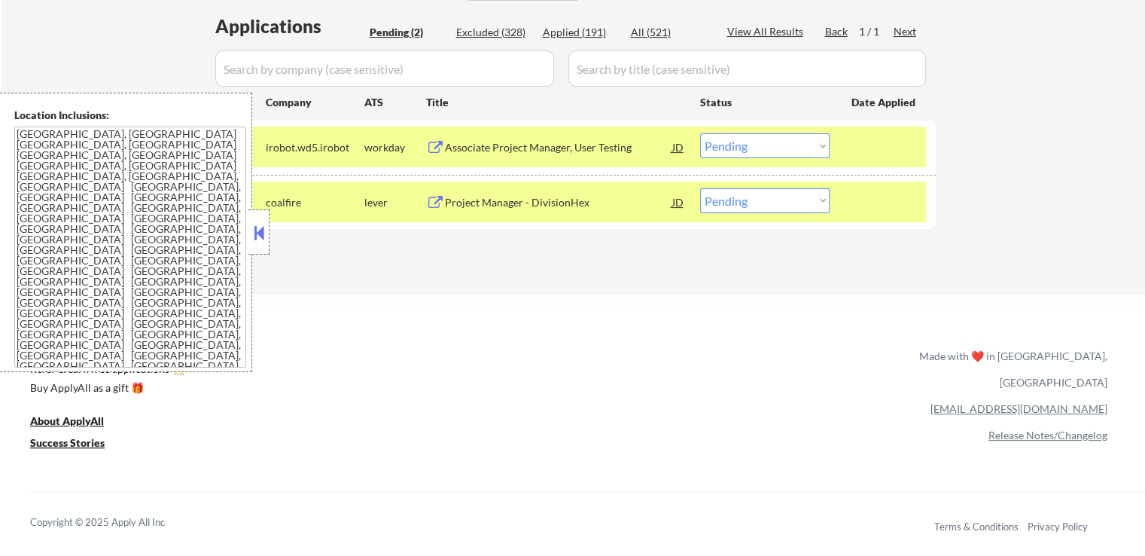
drag, startPoint x: 750, startPoint y: 137, endPoint x: 738, endPoint y: 152, distance: 19.3
click at [750, 139] on select "Choose an option... Pending Applied Excluded (Questions) Excluded (Expired) Exc…" at bounding box center [764, 145] width 129 height 25
click at [700, 133] on select "Choose an option... Pending Applied Excluded (Questions) Excluded (Expired) Exc…" at bounding box center [764, 145] width 129 height 25
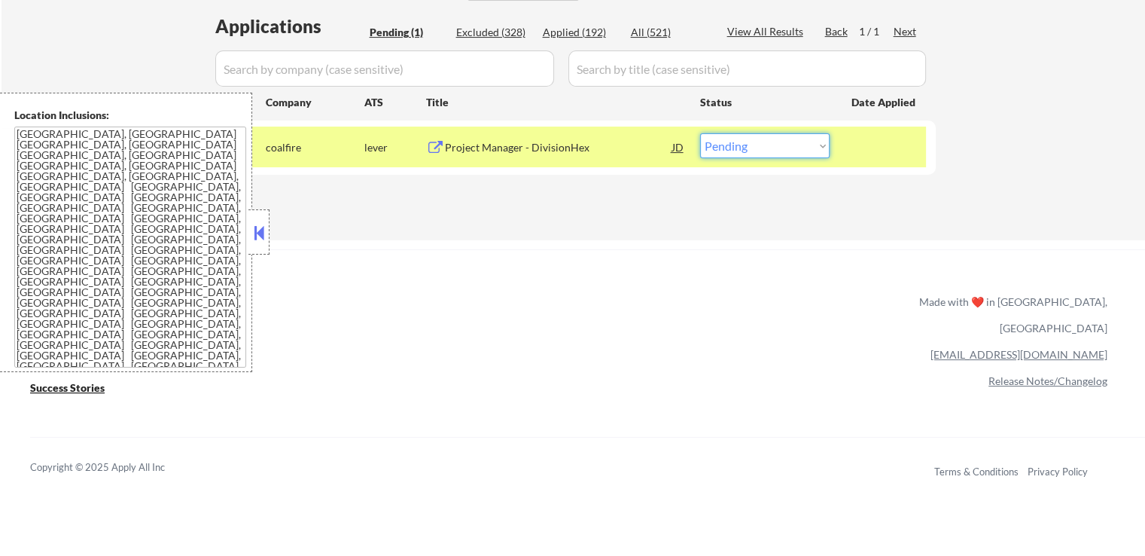
click at [748, 151] on select "Choose an option... Pending Applied Excluded (Questions) Excluded (Expired) Exc…" at bounding box center [764, 145] width 129 height 25
select select ""excluded""
click at [700, 133] on select "Choose an option... Pending Applied Excluded (Questions) Excluded (Expired) Exc…" at bounding box center [764, 145] width 129 height 25
click at [756, 257] on div "ApplyAll Refer & earn free applications 👯‍♀️ Buy ApplyAll as a gift 🎁 About App…" at bounding box center [572, 366] width 1145 height 234
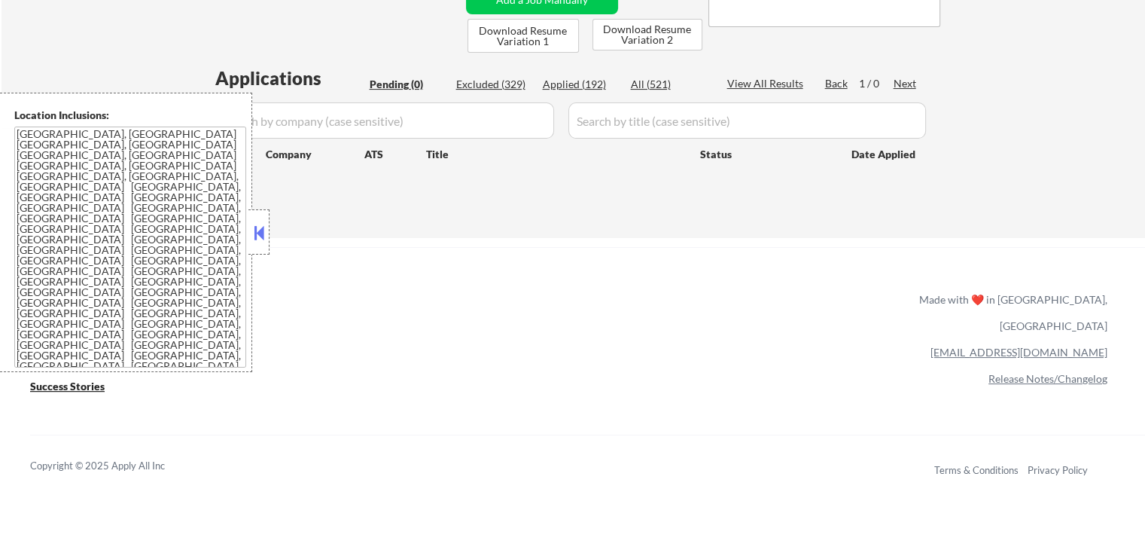
scroll to position [301, 0]
